Goal: Information Seeking & Learning: Learn about a topic

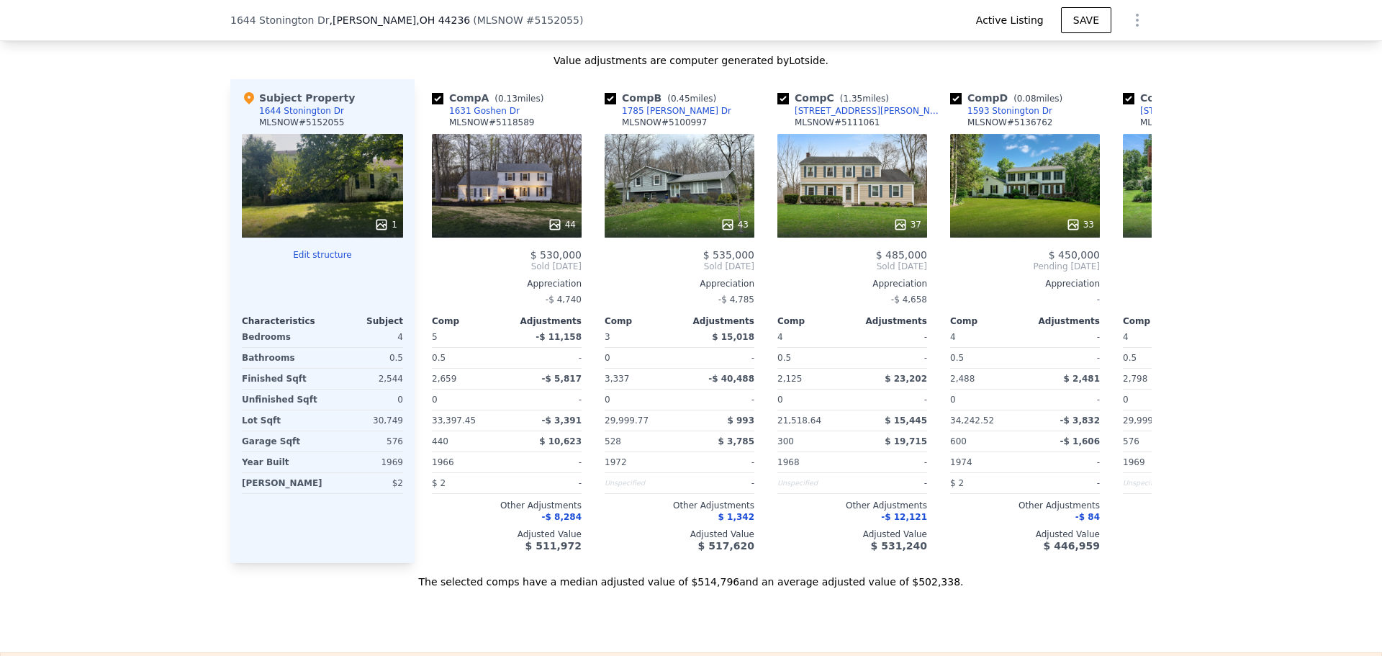
scroll to position [1369, 0]
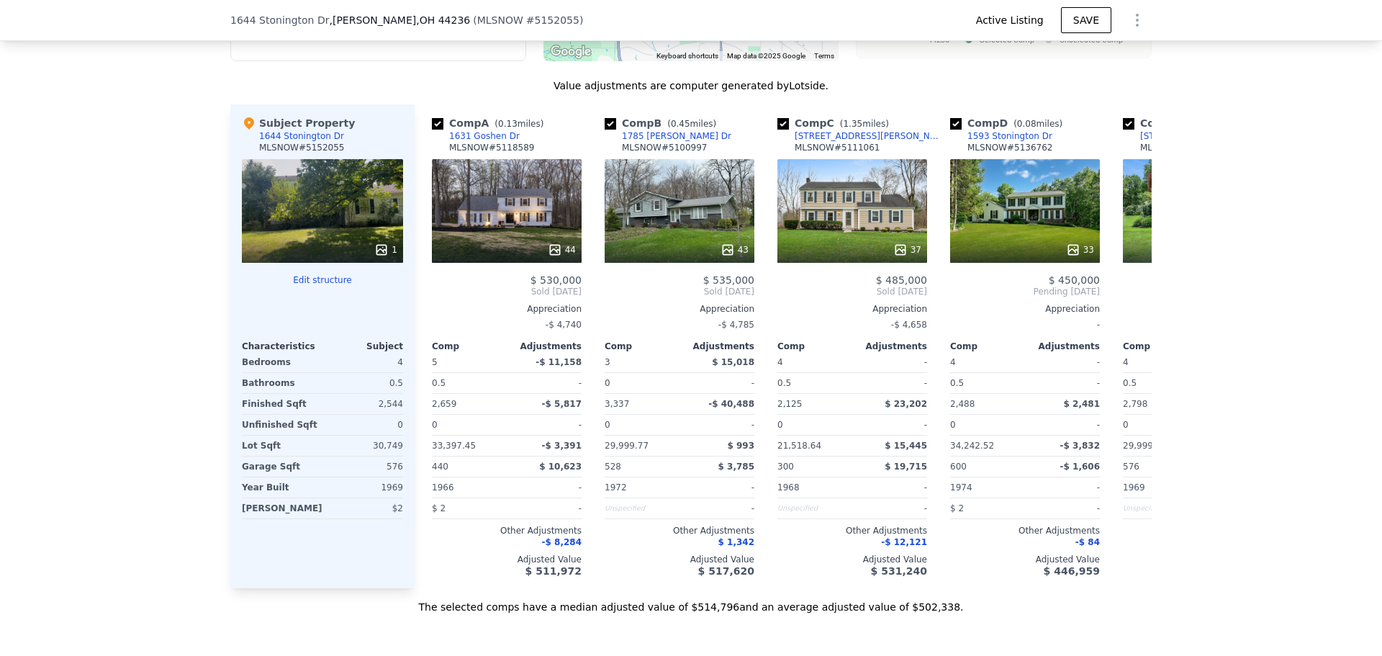
click at [290, 44] on button "Edit all filters" at bounding box center [285, 37] width 84 height 14
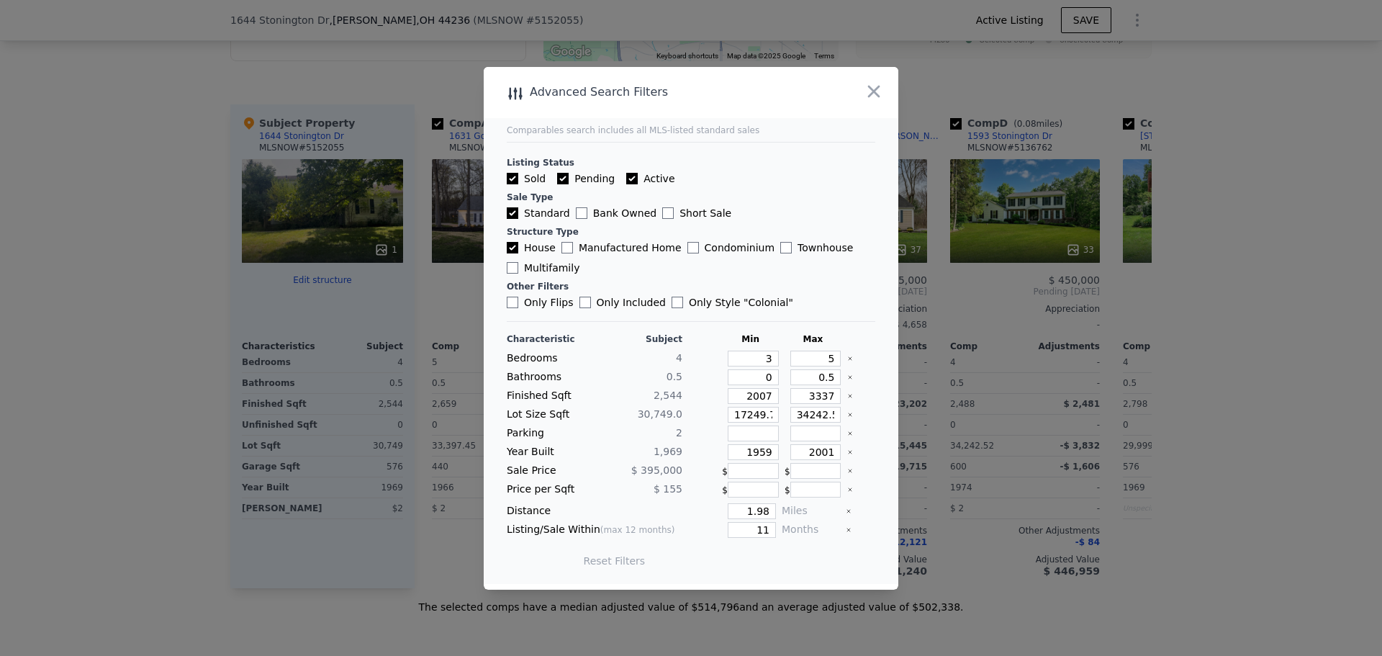
click at [559, 300] on label "Only Flips" at bounding box center [540, 302] width 67 height 14
click at [518, 300] on input "Only Flips" at bounding box center [513, 303] width 12 height 12
checkbox input "true"
click at [776, 565] on button "Update Search" at bounding box center [771, 561] width 109 height 20
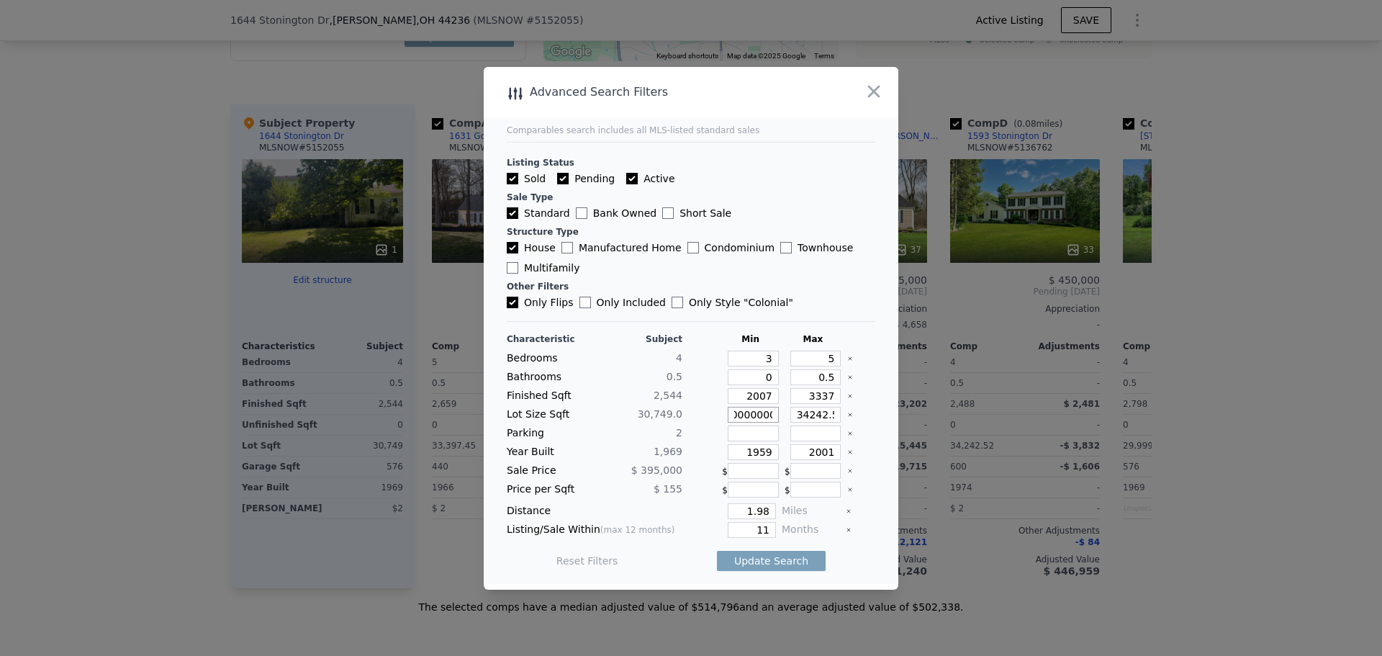
type input "17249.76"
type input "17249.7"
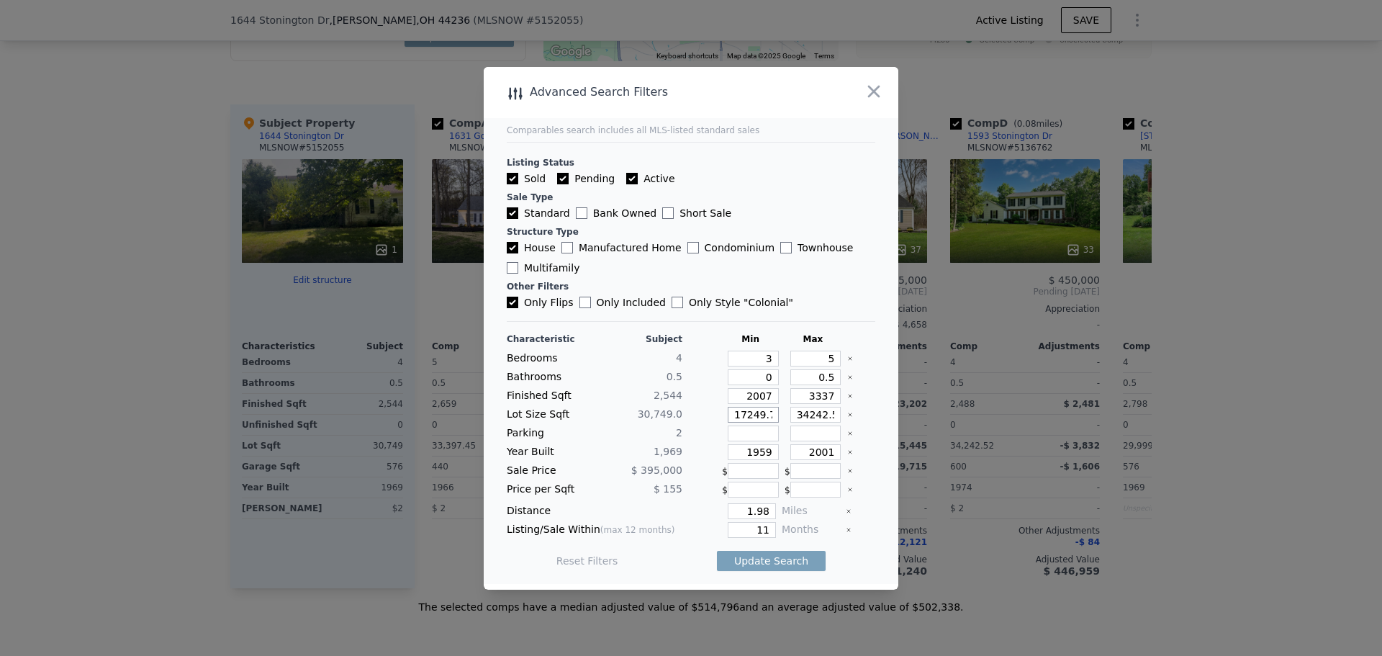
type input "17249"
drag, startPoint x: 816, startPoint y: 416, endPoint x: 896, endPoint y: 418, distance: 80.6
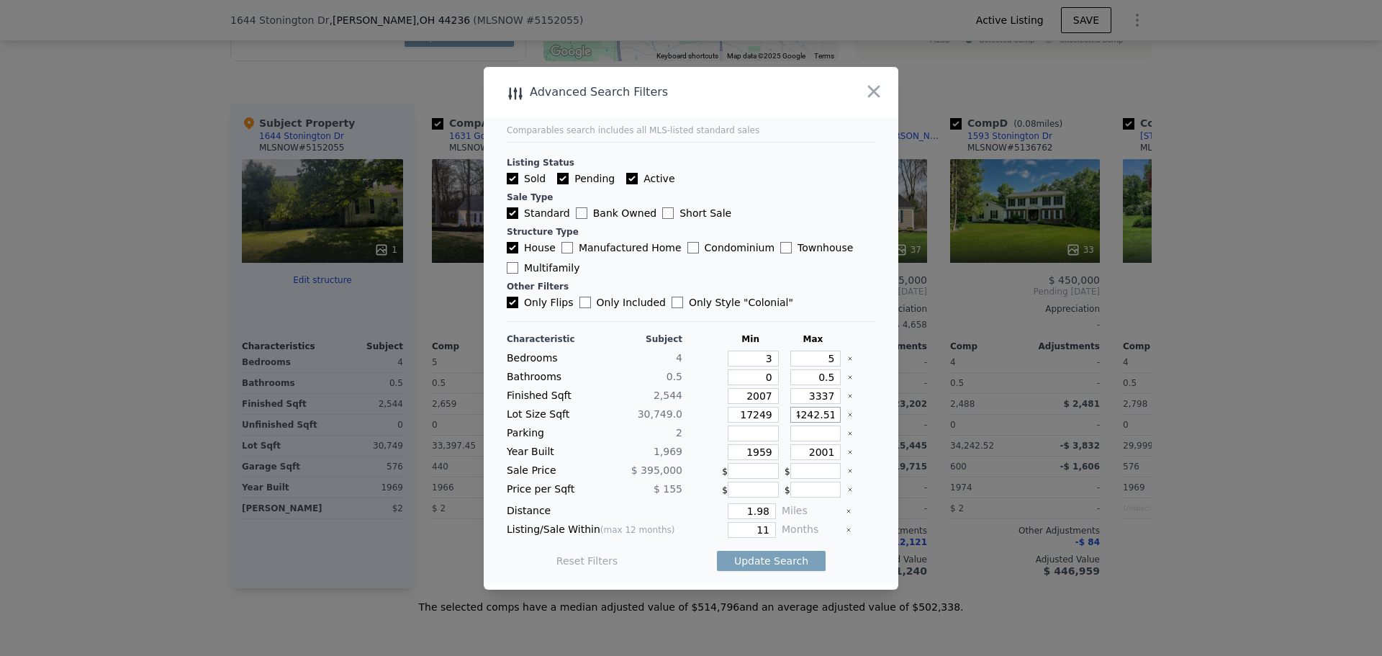
click at [896, 418] on div "Advanced Search Filters Comparables search includes all MLS-listed standard sal…" at bounding box center [691, 328] width 415 height 523
type input "34242"
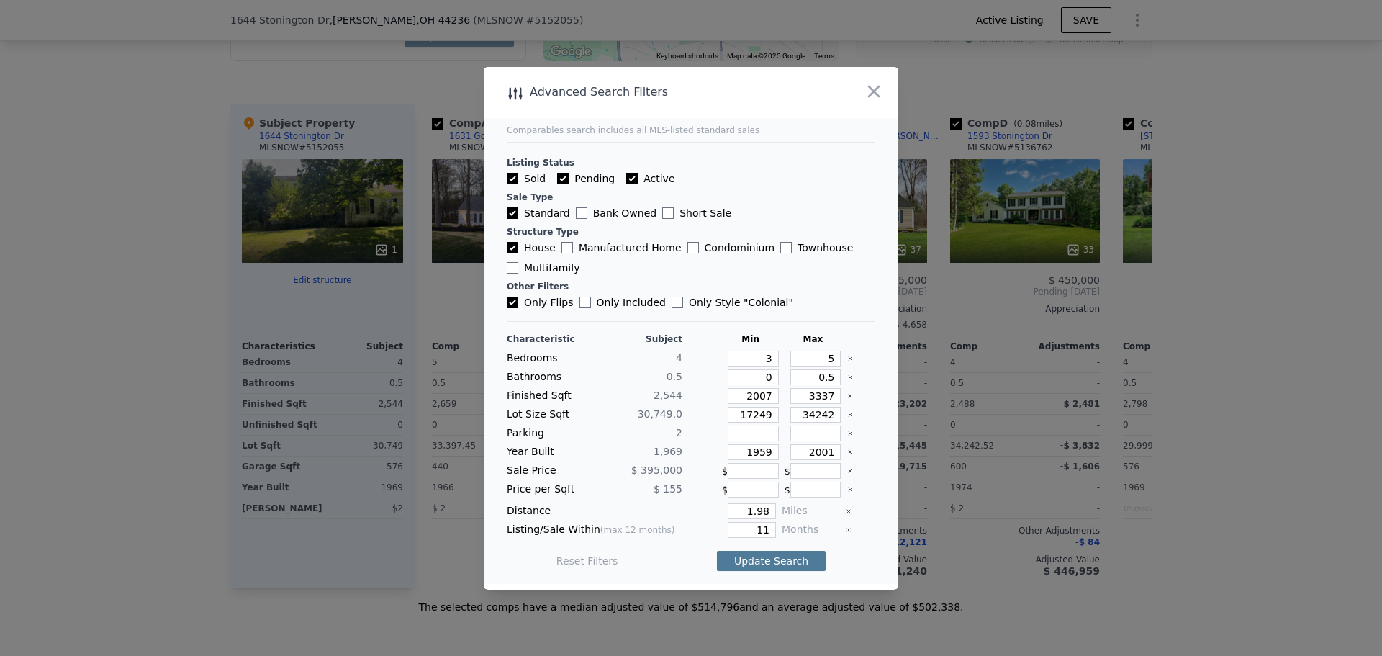
click at [786, 561] on button "Update Search" at bounding box center [771, 561] width 109 height 20
click at [882, 94] on icon "button" at bounding box center [874, 91] width 20 height 20
